Goal: Check status: Check status

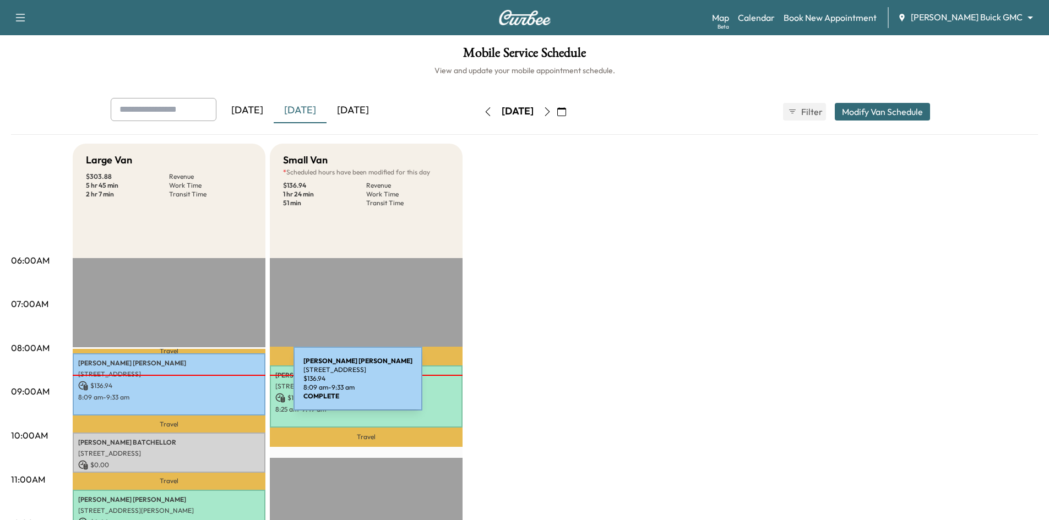
click at [206, 385] on p "$ 136.94" at bounding box center [169, 386] width 182 height 10
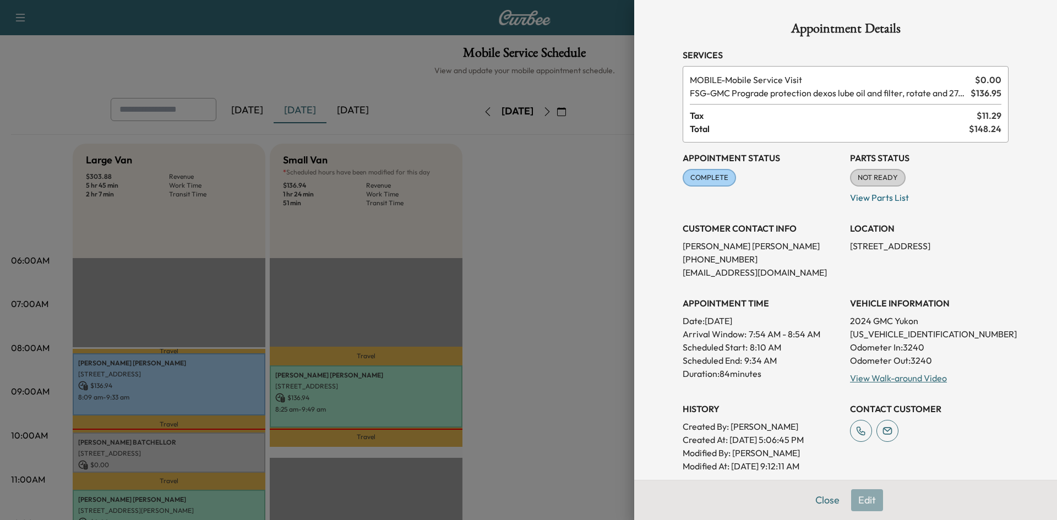
click at [572, 258] on div at bounding box center [528, 260] width 1057 height 520
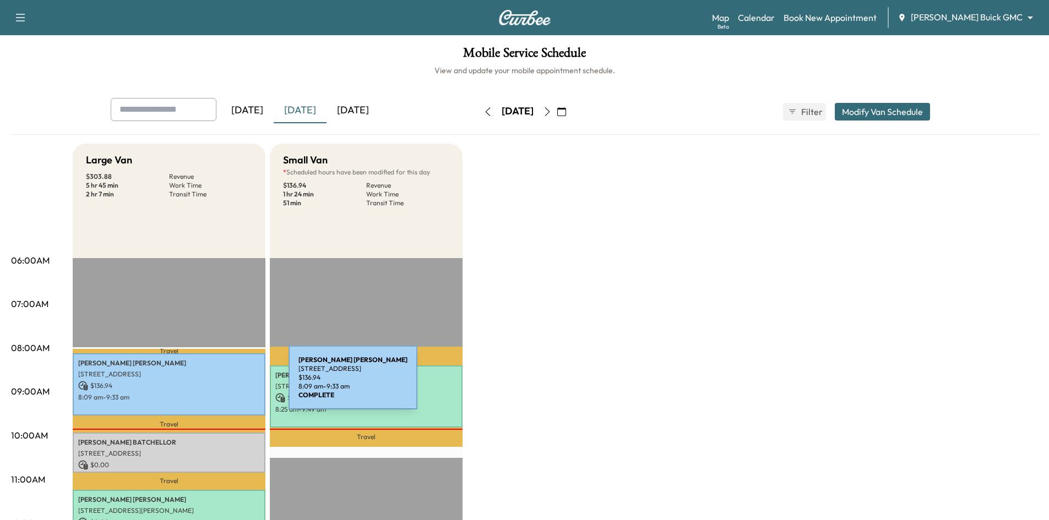
click at [206, 384] on p "$ 136.94" at bounding box center [169, 386] width 182 height 10
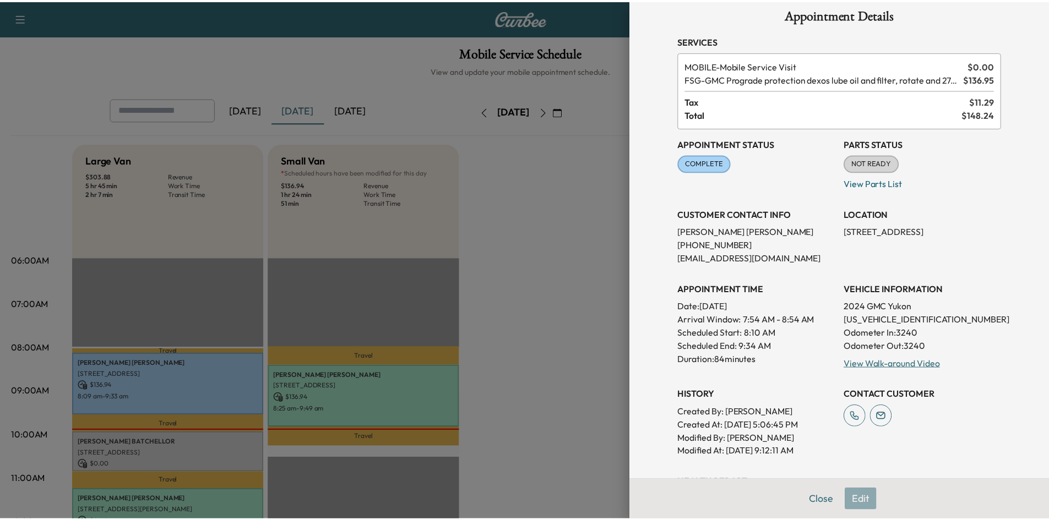
scroll to position [55, 0]
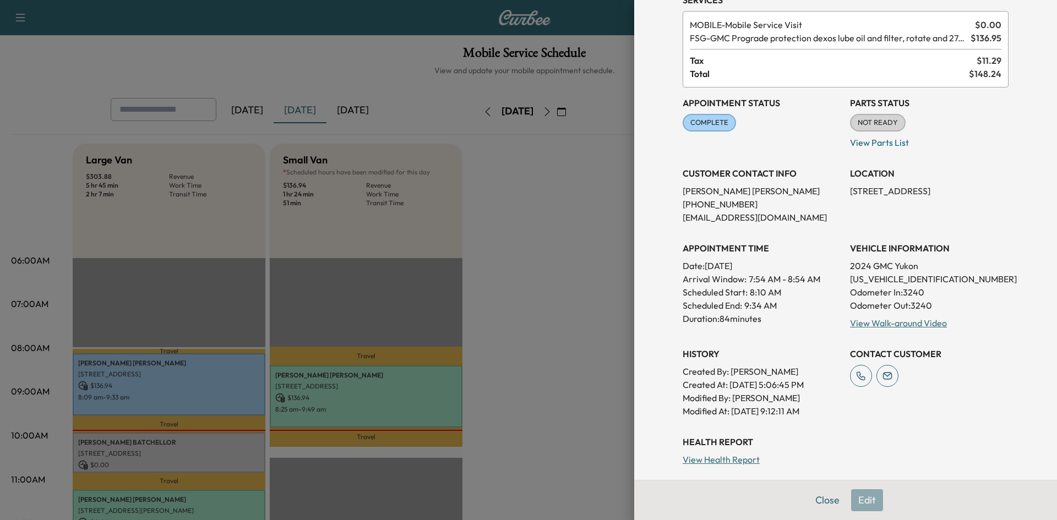
click at [121, 35] on div at bounding box center [528, 260] width 1057 height 520
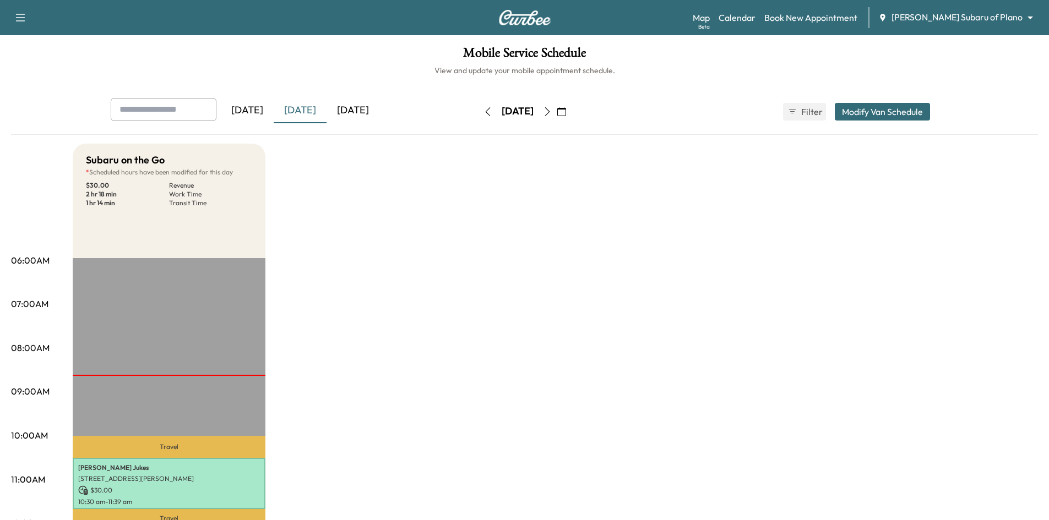
click at [552, 111] on icon "button" at bounding box center [547, 111] width 9 height 9
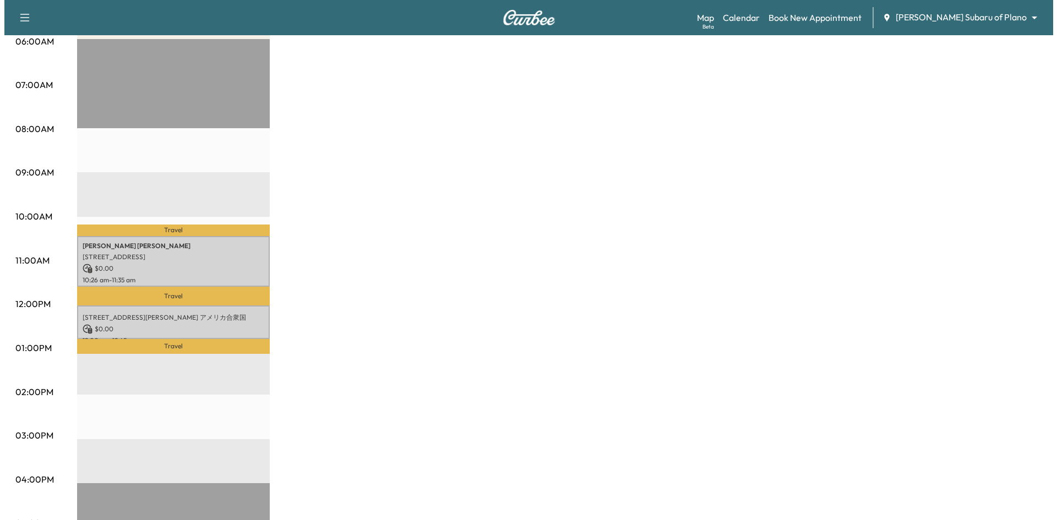
scroll to position [220, 0]
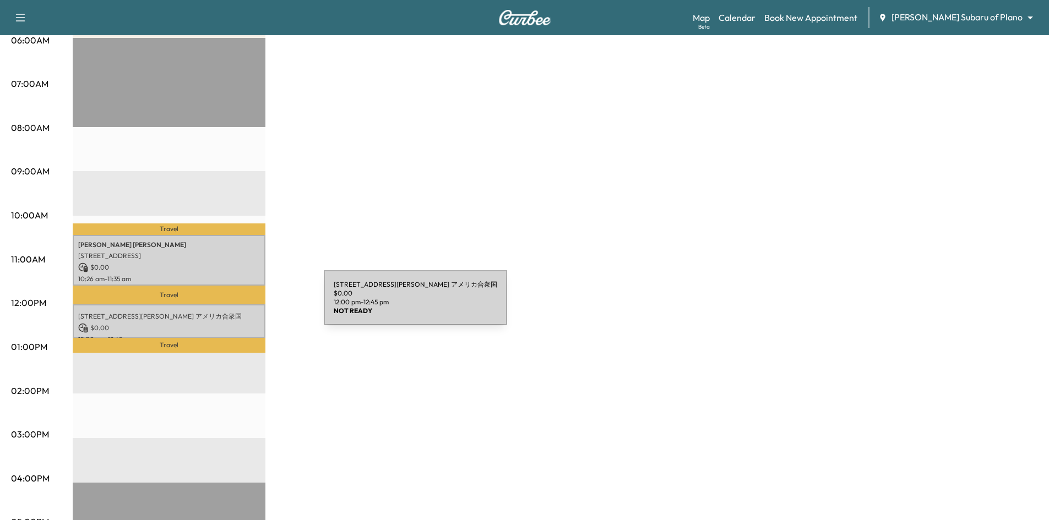
click at [241, 312] on p "[STREET_ADDRESS][PERSON_NAME] アメリカ合衆国" at bounding box center [169, 316] width 182 height 9
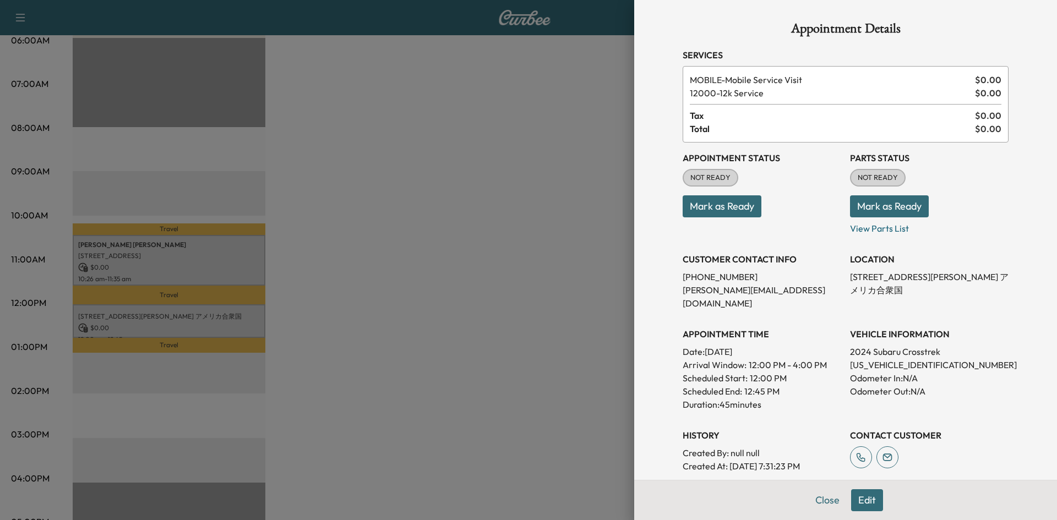
click at [876, 358] on p "[US_VEHICLE_IDENTIFICATION_NUMBER]" at bounding box center [929, 364] width 159 height 13
click at [875, 358] on p "[US_VEHICLE_IDENTIFICATION_NUMBER]" at bounding box center [929, 364] width 159 height 13
copy p "[US_VEHICLE_IDENTIFICATION_NUMBER]"
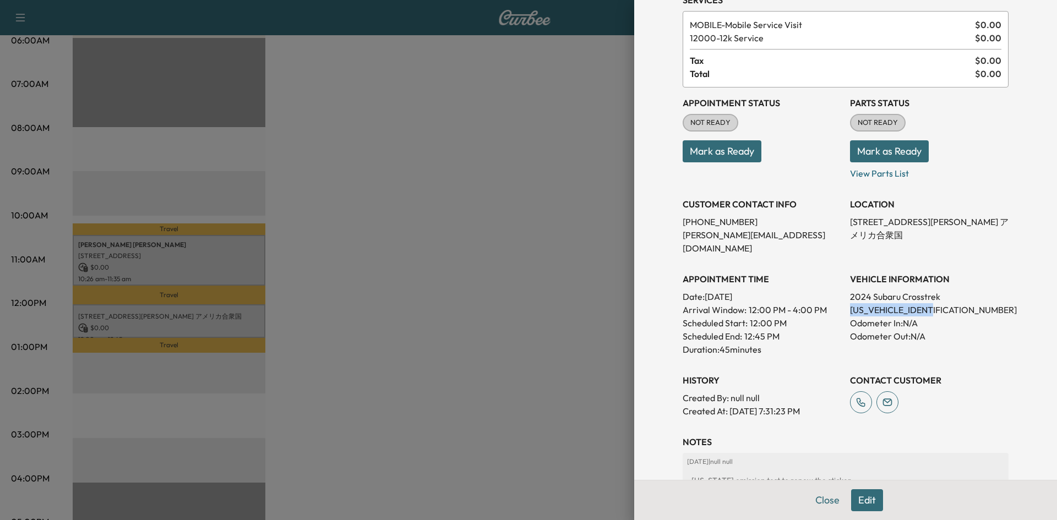
drag, startPoint x: 825, startPoint y: 498, endPoint x: 744, endPoint y: 487, distance: 81.1
click at [823, 499] on button "Close" at bounding box center [827, 500] width 39 height 22
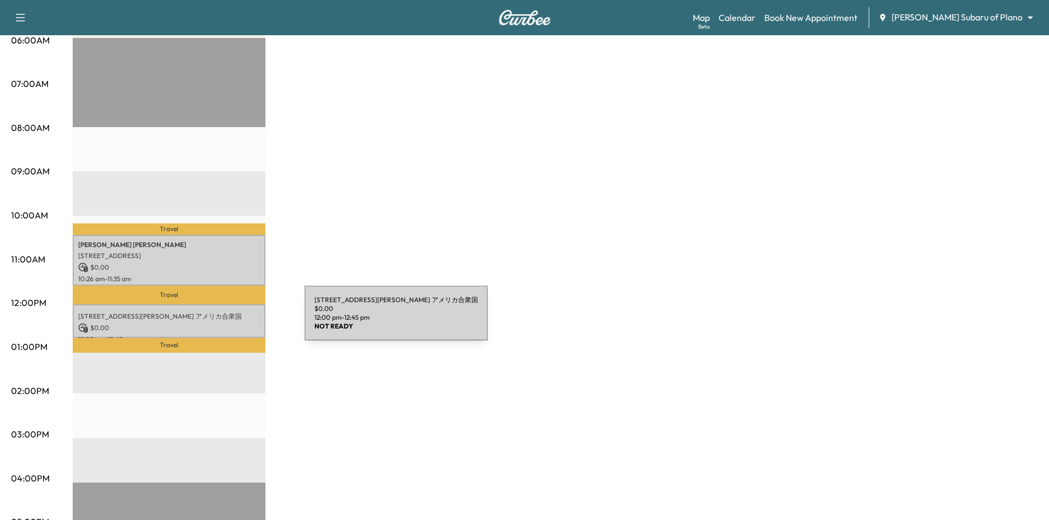
click at [222, 324] on p "$ 0.00" at bounding box center [169, 328] width 182 height 10
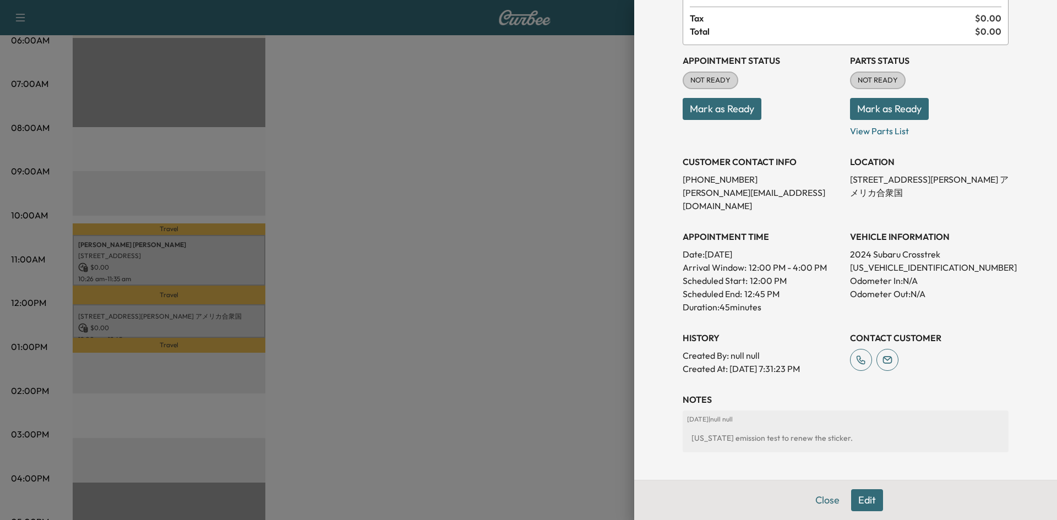
scroll to position [182, 0]
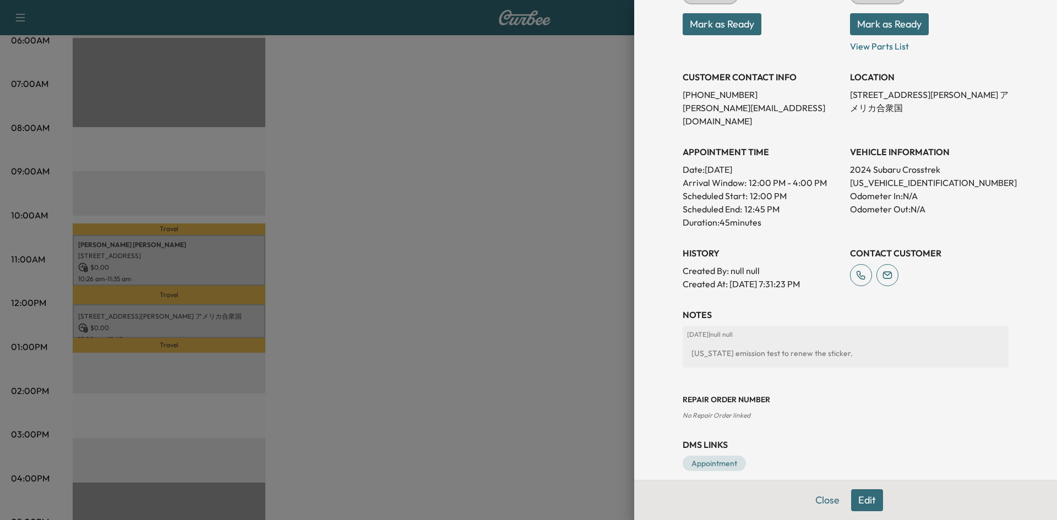
drag, startPoint x: 860, startPoint y: 500, endPoint x: 855, endPoint y: 495, distance: 7.0
click at [860, 500] on button "Edit" at bounding box center [867, 500] width 32 height 22
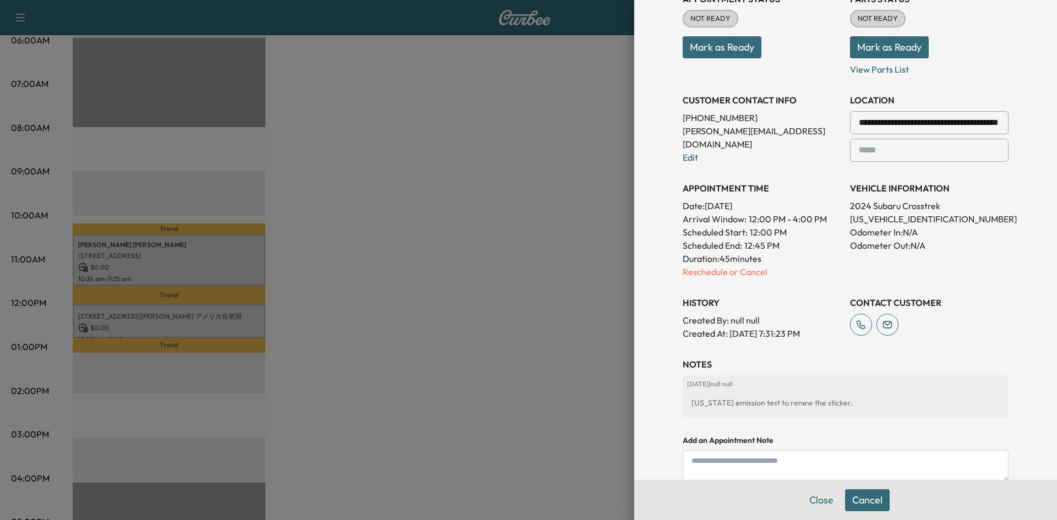
scroll to position [205, 0]
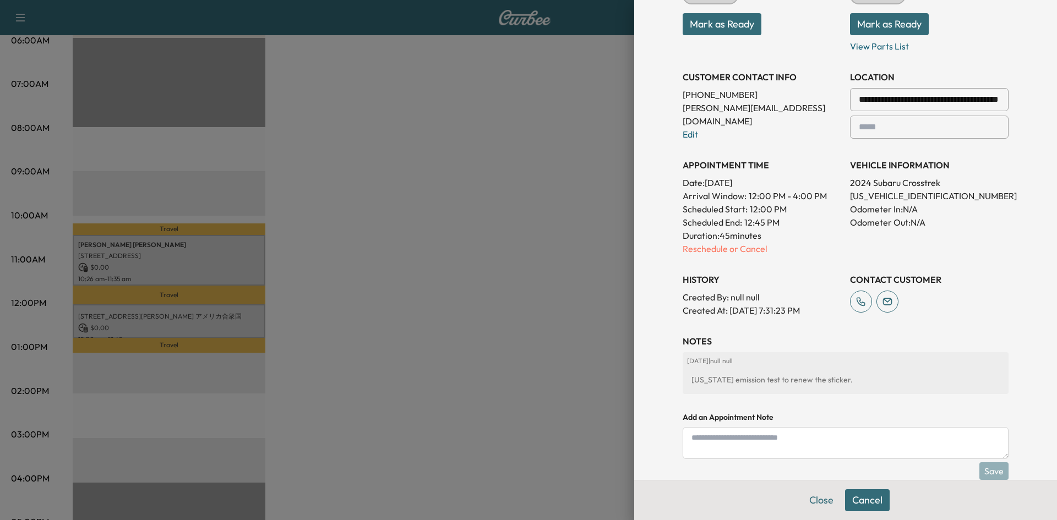
click at [806, 439] on textarea at bounding box center [846, 443] width 326 height 32
type textarea "**********"
drag, startPoint x: 990, startPoint y: 466, endPoint x: 991, endPoint y: 472, distance: 6.1
click at [991, 471] on button "Save" at bounding box center [993, 471] width 29 height 18
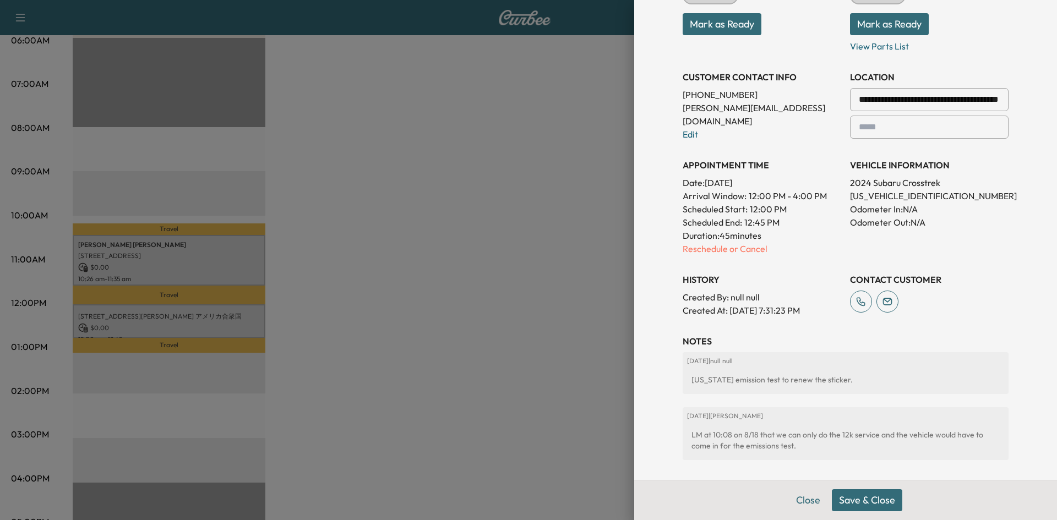
click at [872, 497] on button "Save & Close" at bounding box center [867, 500] width 70 height 22
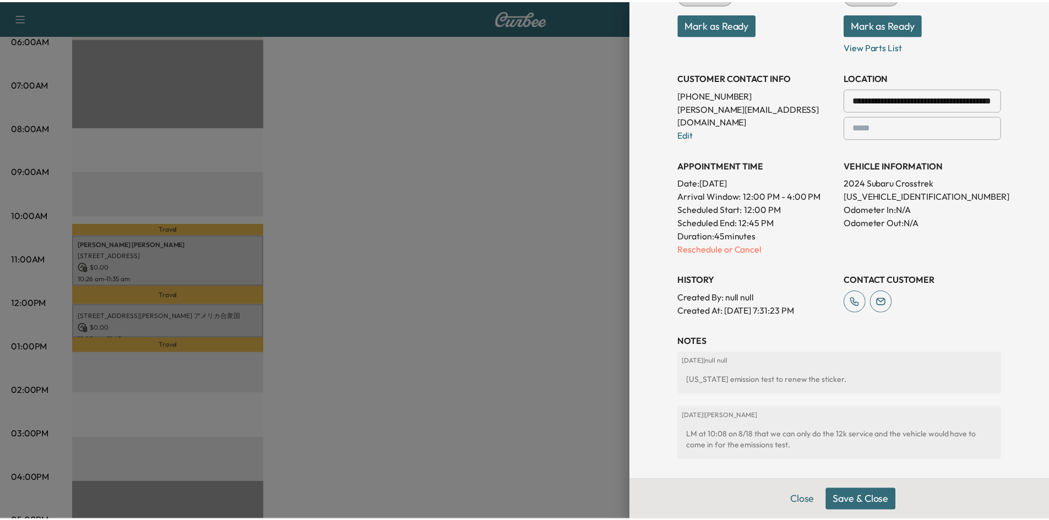
scroll to position [182, 0]
